Goal: Transaction & Acquisition: Purchase product/service

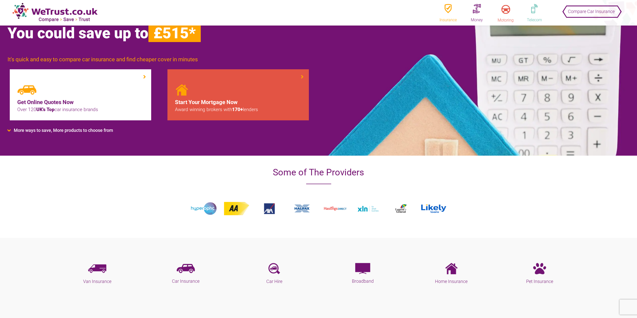
scroll to position [50, 0]
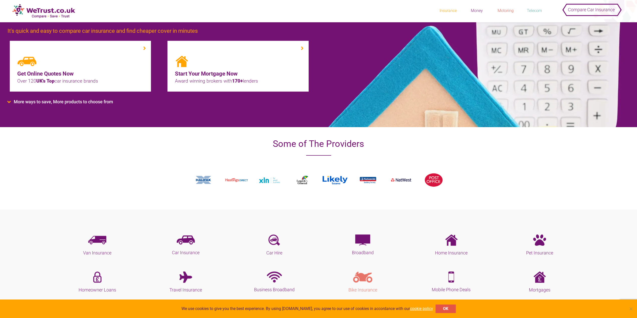
click at [367, 281] on img at bounding box center [363, 277] width 20 height 11
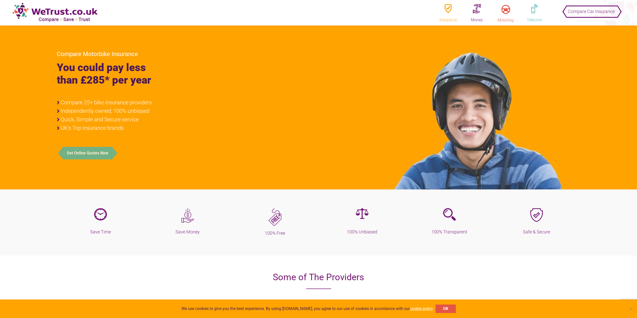
click at [91, 151] on button "Get Online Quotes Now" at bounding box center [87, 153] width 49 height 13
